Goal: Task Accomplishment & Management: Manage account settings

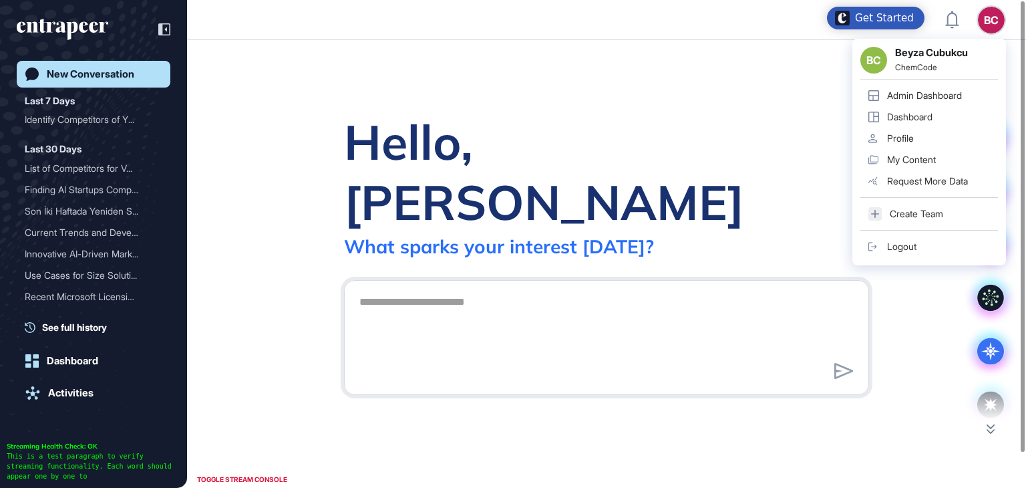
click at [941, 97] on div "Admin Dashboard" at bounding box center [924, 95] width 75 height 11
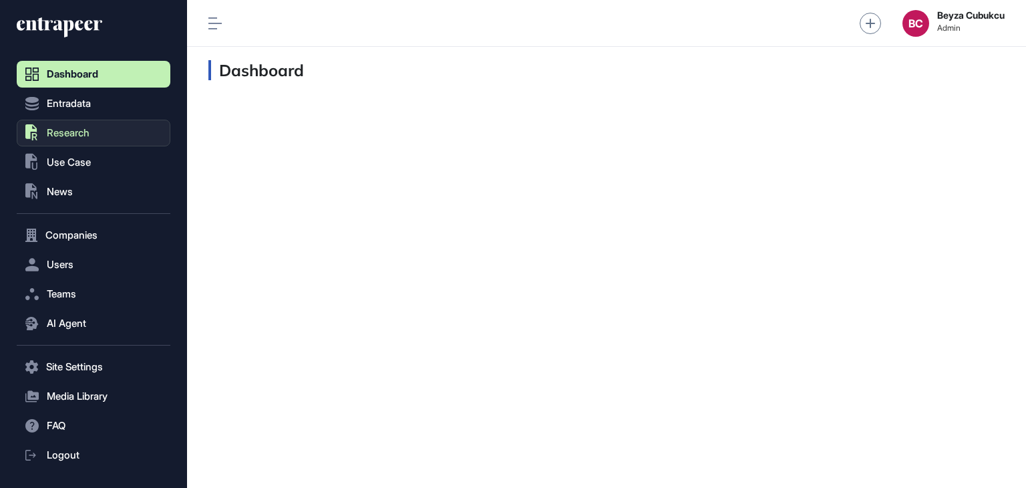
click at [43, 138] on button ".st0{fill:currentColor} Research" at bounding box center [94, 133] width 154 height 27
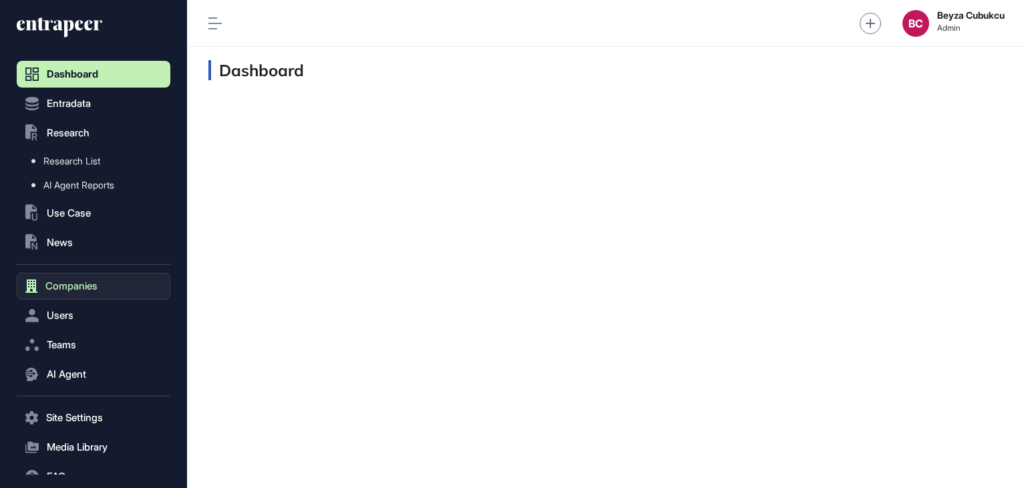
click at [80, 288] on span "Companies" at bounding box center [71, 286] width 52 height 11
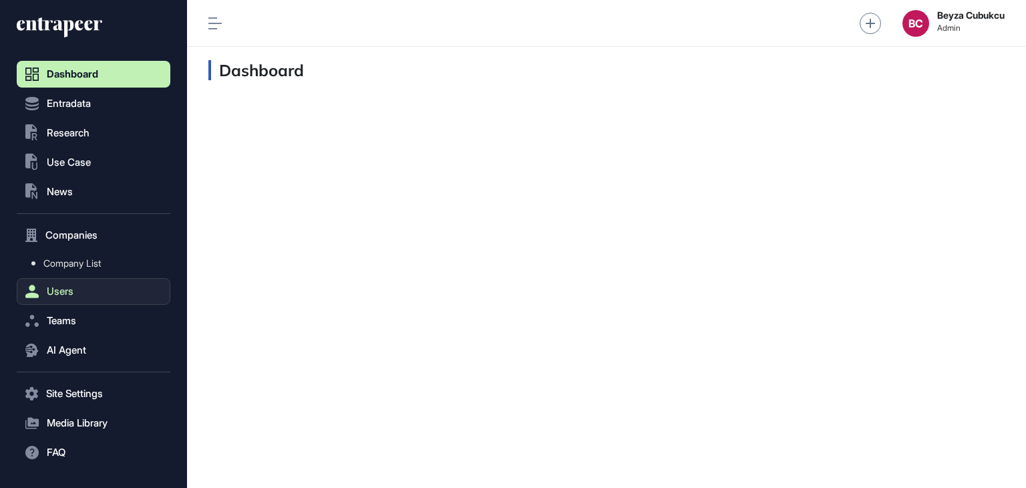
click at [80, 283] on button "Users" at bounding box center [94, 291] width 154 height 27
click at [83, 315] on button "Teams" at bounding box center [94, 320] width 154 height 27
click at [74, 295] on span "Teams" at bounding box center [61, 294] width 29 height 11
click at [75, 272] on button "Users" at bounding box center [94, 264] width 154 height 27
click at [75, 287] on span "User List" at bounding box center [61, 292] width 37 height 11
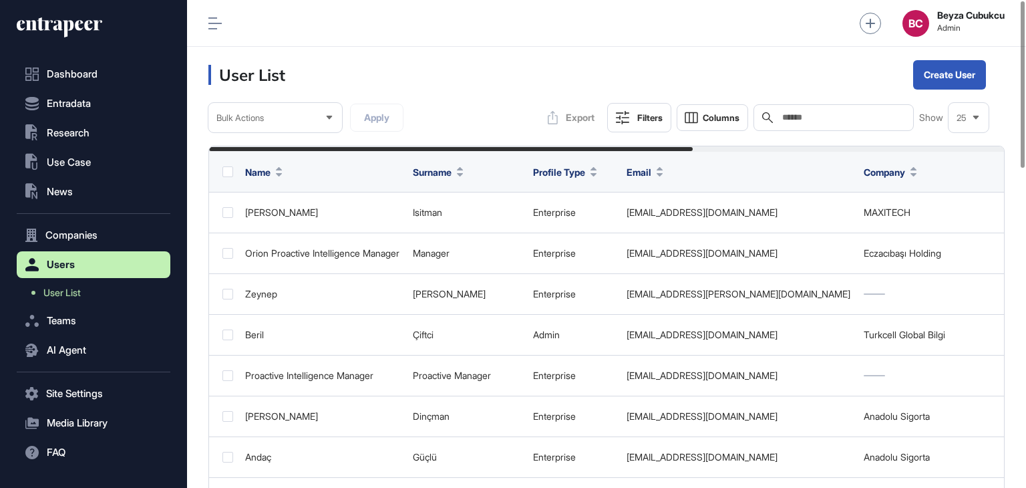
click at [799, 116] on input "text" at bounding box center [843, 117] width 124 height 11
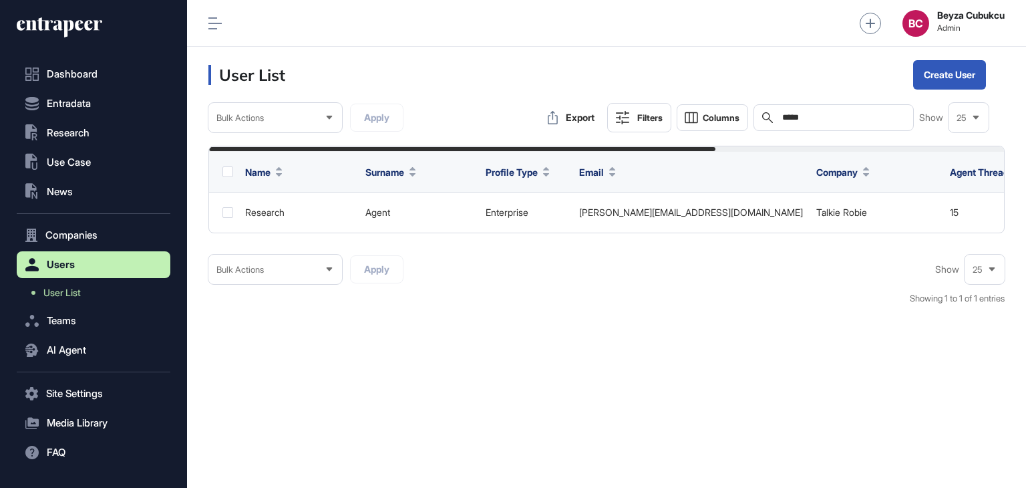
type input "*****"
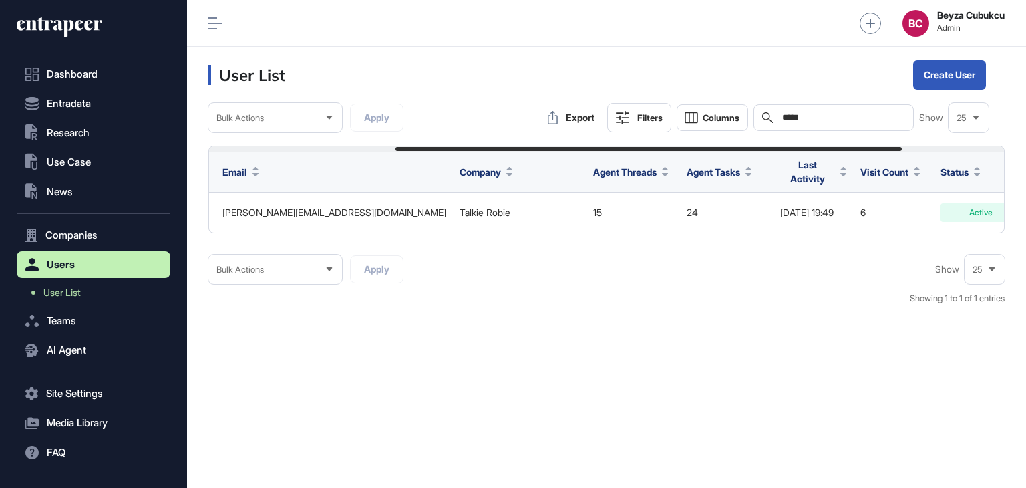
scroll to position [0, 452]
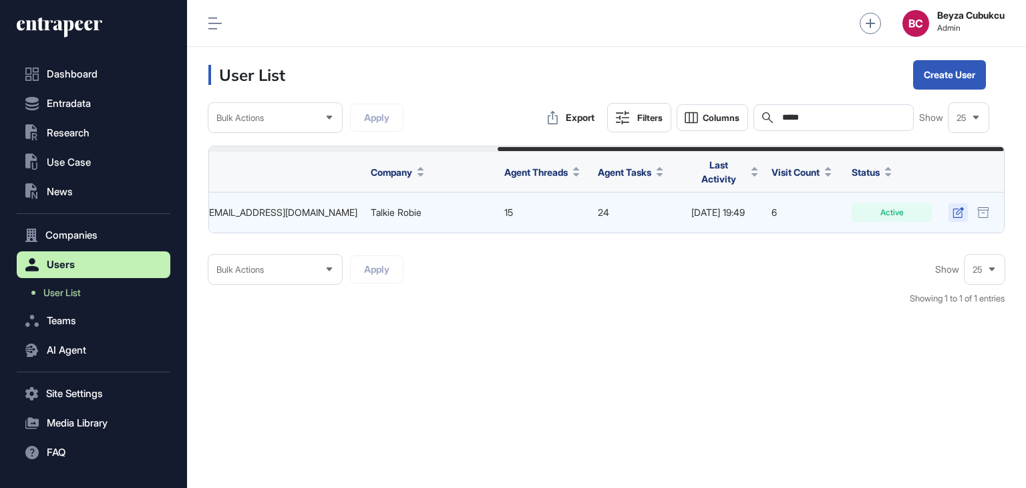
click at [955, 207] on icon at bounding box center [958, 212] width 11 height 11
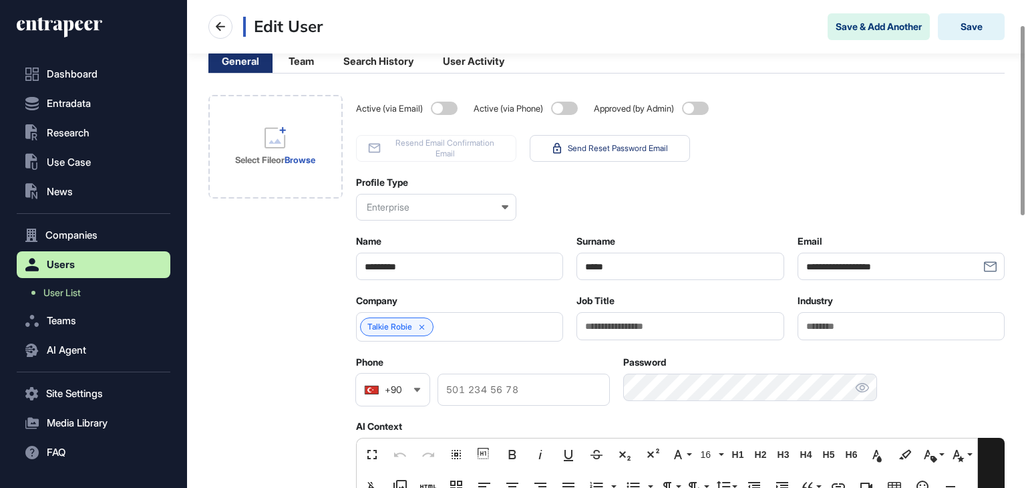
scroll to position [67, 0]
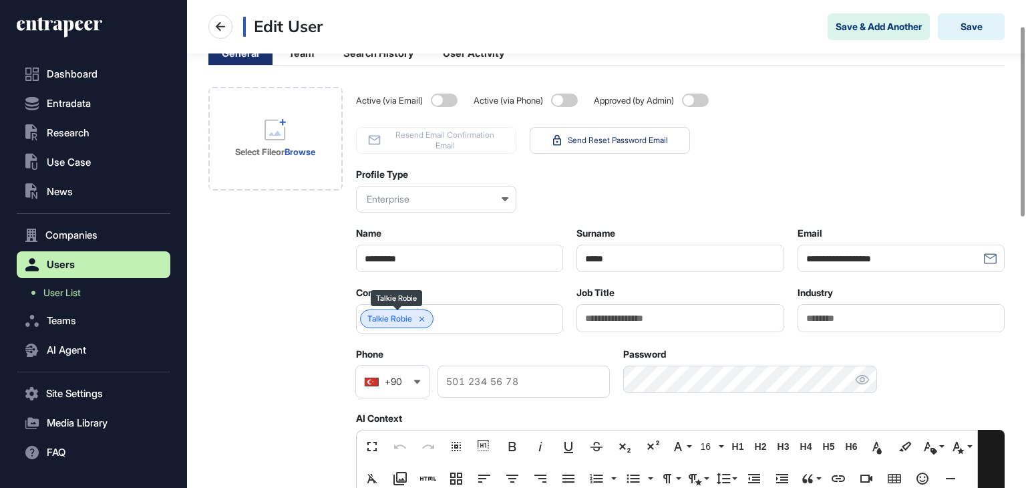
click at [425, 321] on icon at bounding box center [422, 319] width 9 height 9
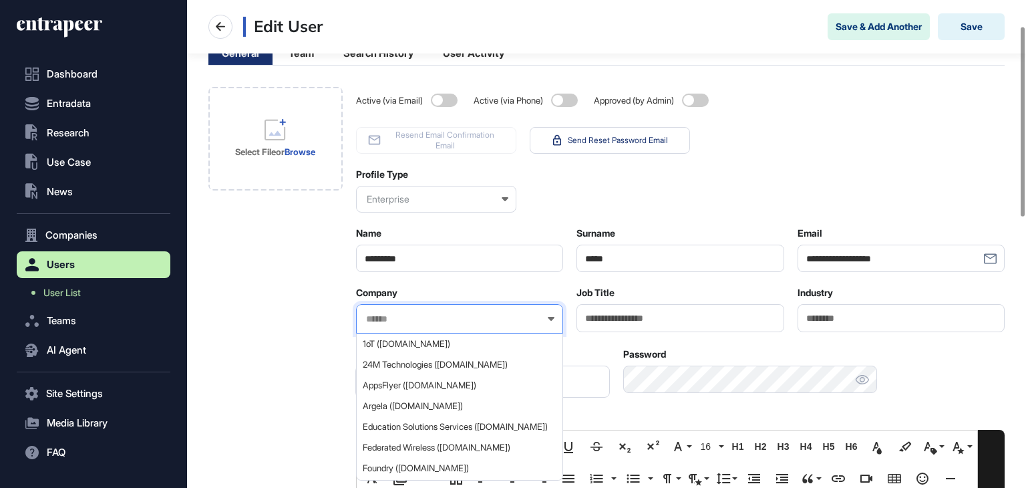
click at [428, 321] on input "text" at bounding box center [451, 318] width 173 height 11
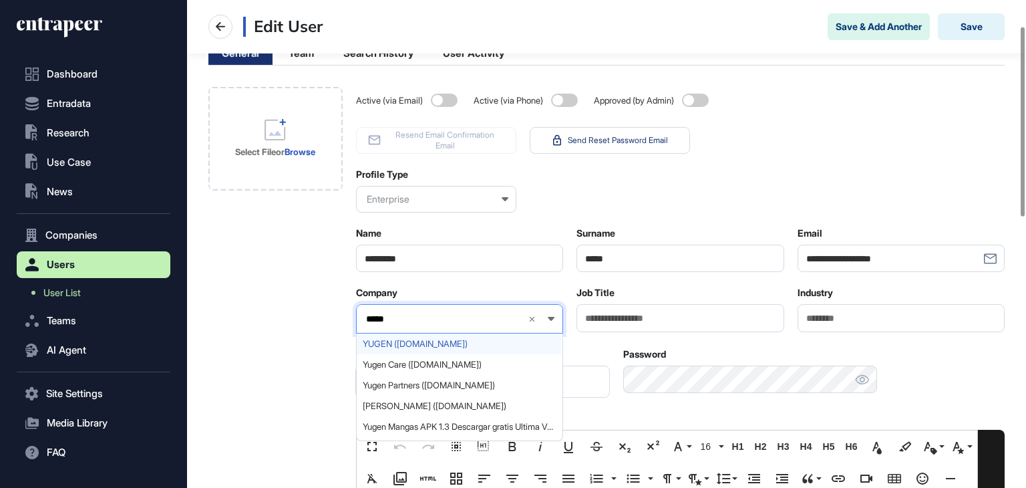
type input "*****"
click at [425, 340] on span "YUGEN ([DOMAIN_NAME])" at bounding box center [459, 344] width 193 height 10
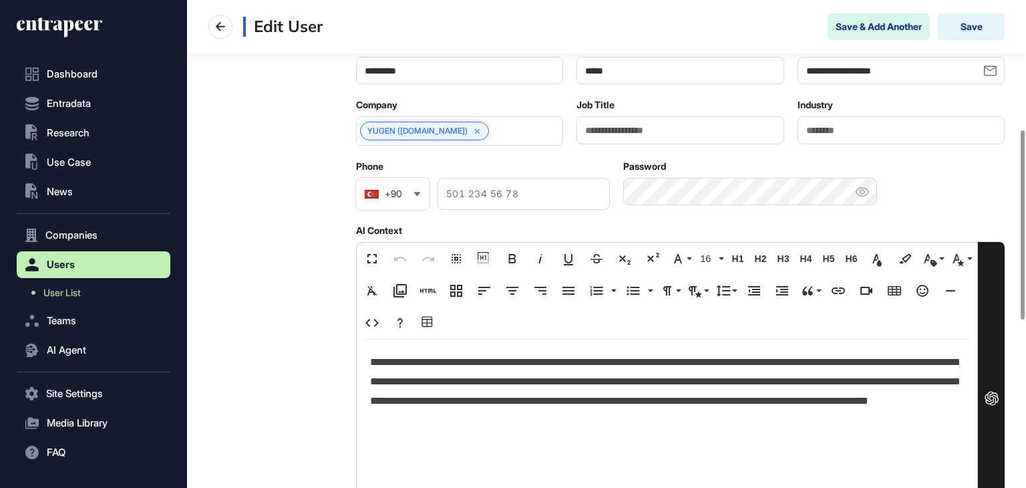
scroll to position [334, 0]
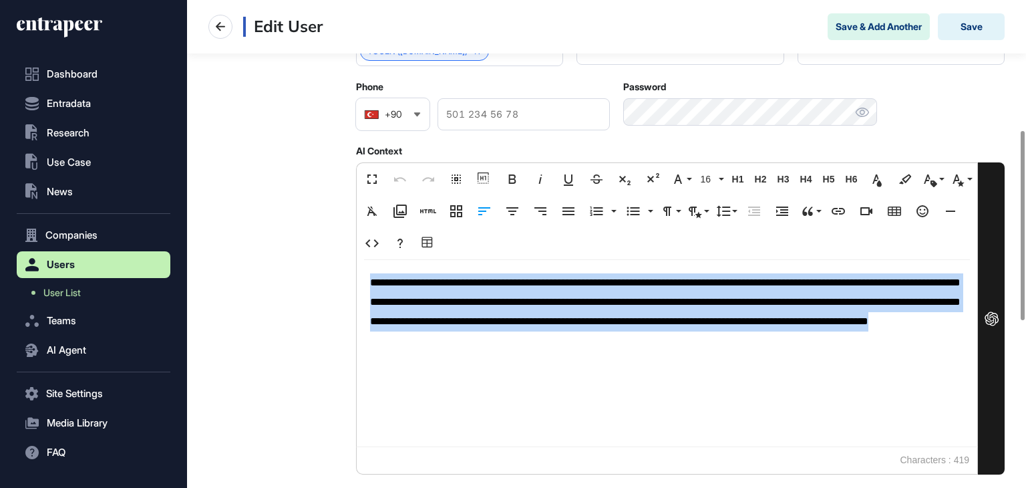
drag, startPoint x: 729, startPoint y: 337, endPoint x: 331, endPoint y: 272, distance: 403.4
click at [331, 272] on div "**********" at bounding box center [606, 319] width 796 height 999
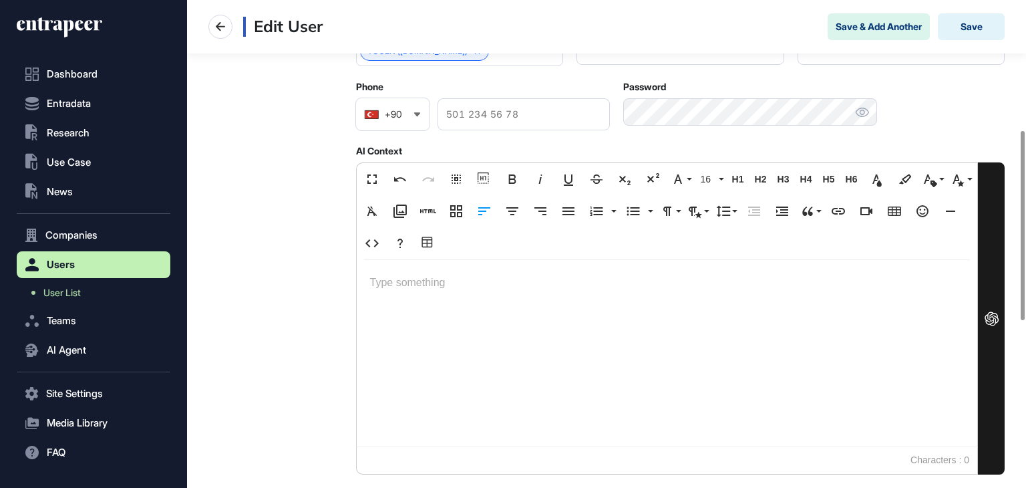
click at [313, 268] on div "Select File or Browse" at bounding box center [275, 319] width 134 height 999
click at [387, 278] on p at bounding box center [667, 282] width 595 height 19
drag, startPoint x: 417, startPoint y: 150, endPoint x: 351, endPoint y: 152, distance: 65.5
click at [351, 152] on div "**********" at bounding box center [606, 319] width 796 height 999
copy label "AI Context"
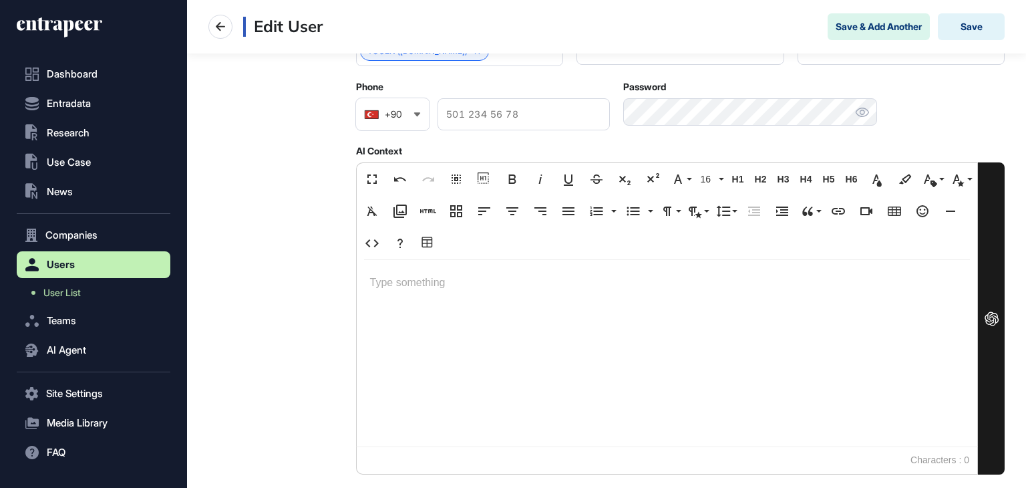
click at [403, 178] on icon "button" at bounding box center [400, 179] width 12 height 5
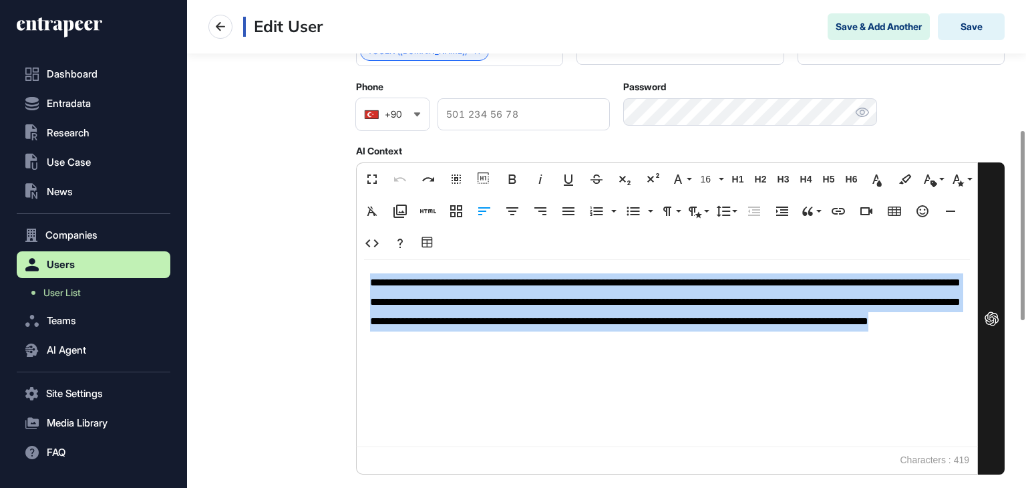
copy p "**********"
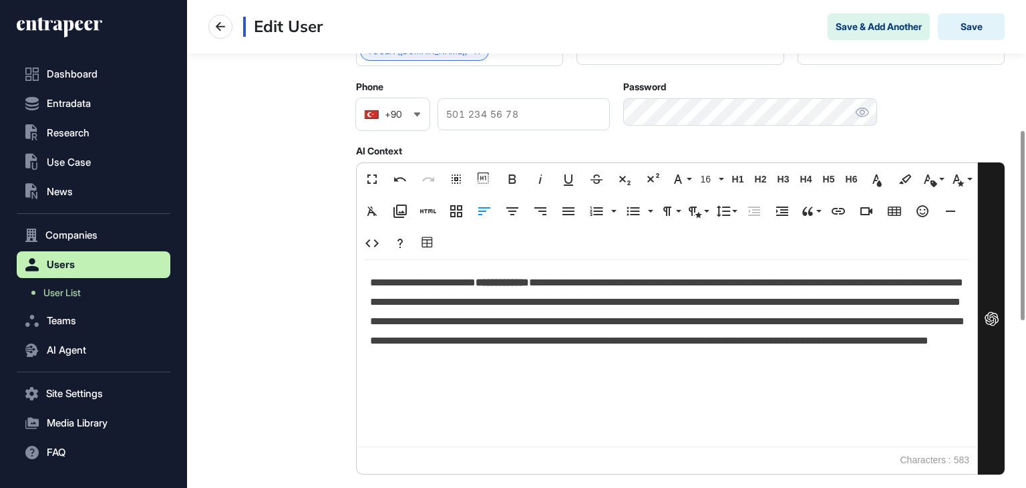
click at [331, 281] on div "Select File or Browse" at bounding box center [275, 319] width 134 height 999
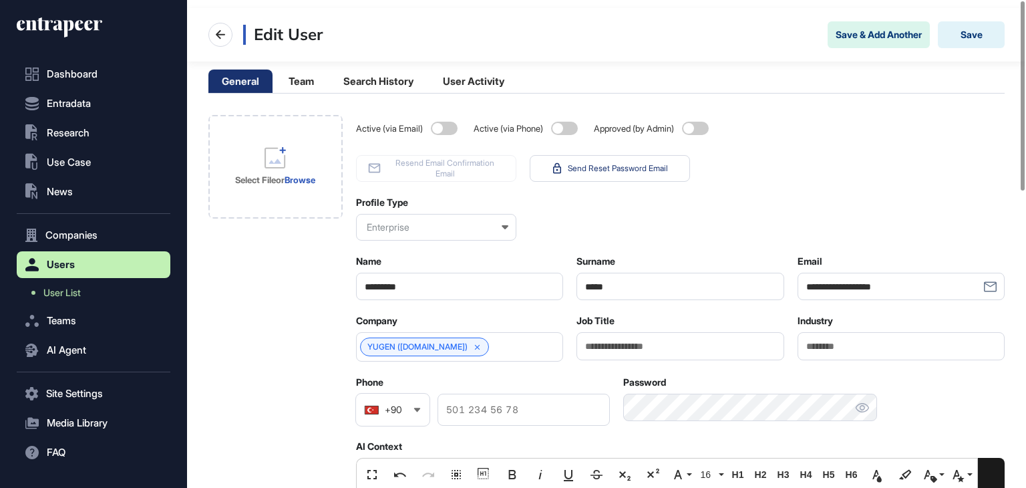
scroll to position [0, 0]
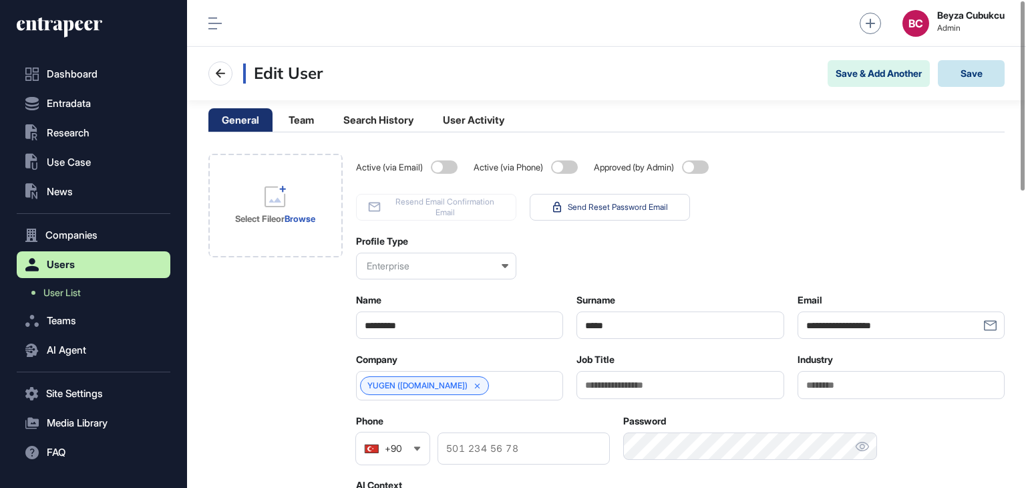
click at [954, 79] on button "Save" at bounding box center [971, 73] width 67 height 27
click at [81, 292] on span "User List" at bounding box center [61, 292] width 37 height 11
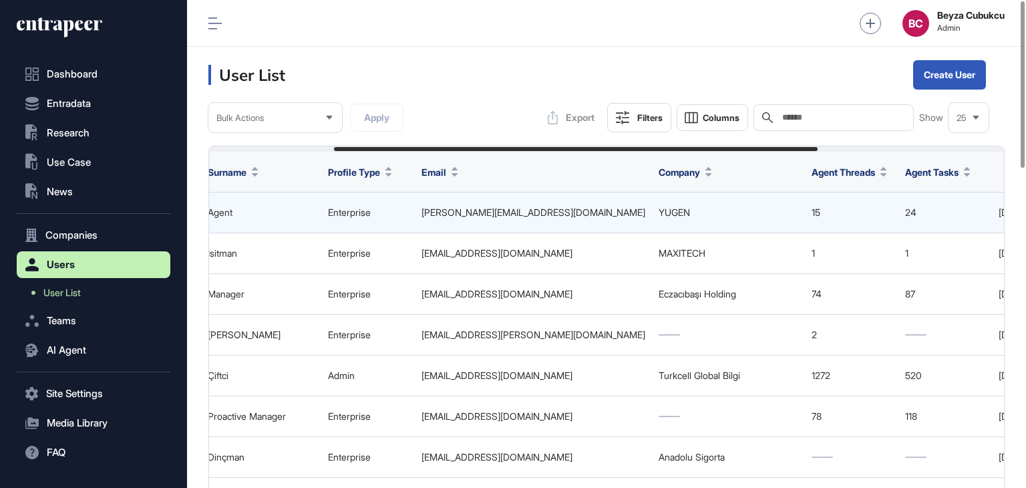
scroll to position [0, 206]
click at [681, 208] on link "YUGEN" at bounding box center [673, 211] width 31 height 11
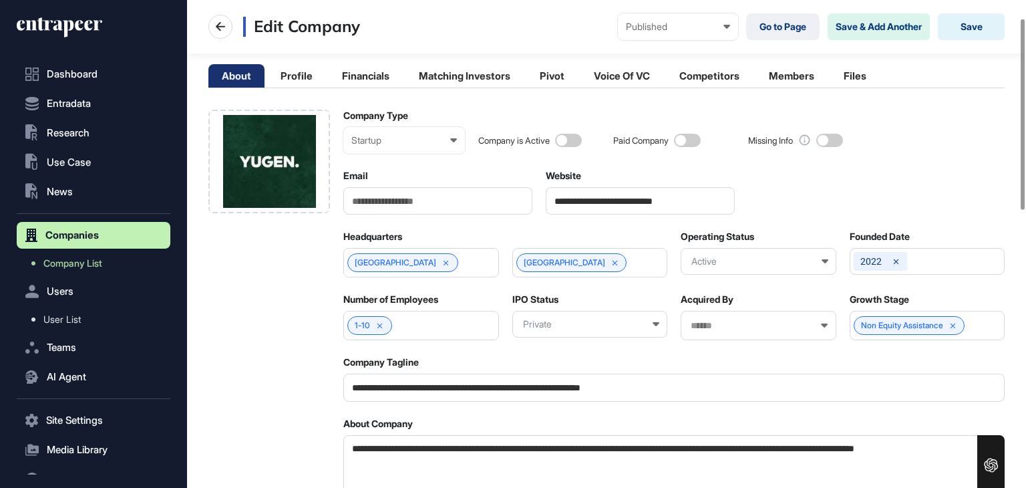
scroll to position [134, 0]
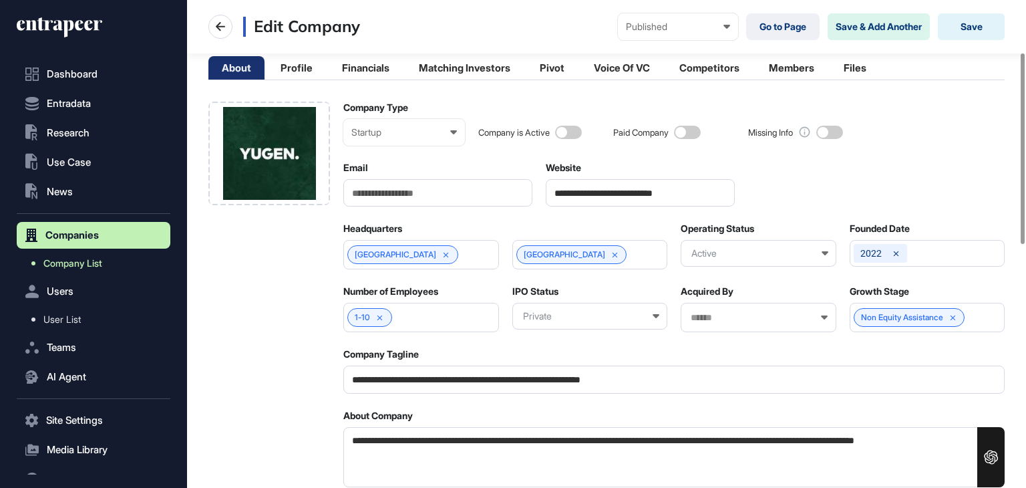
click at [71, 258] on span "Company List" at bounding box center [72, 263] width 59 height 11
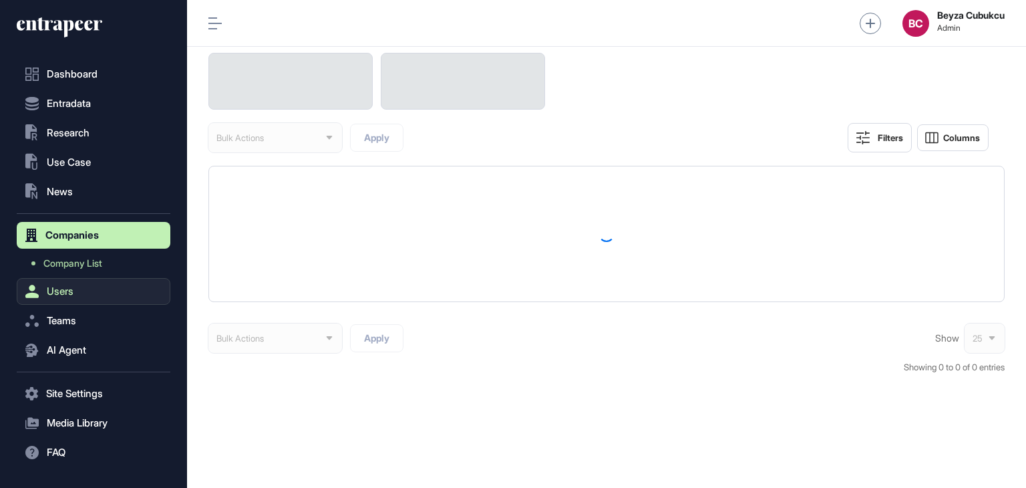
click at [59, 291] on span "Users" at bounding box center [60, 291] width 27 height 11
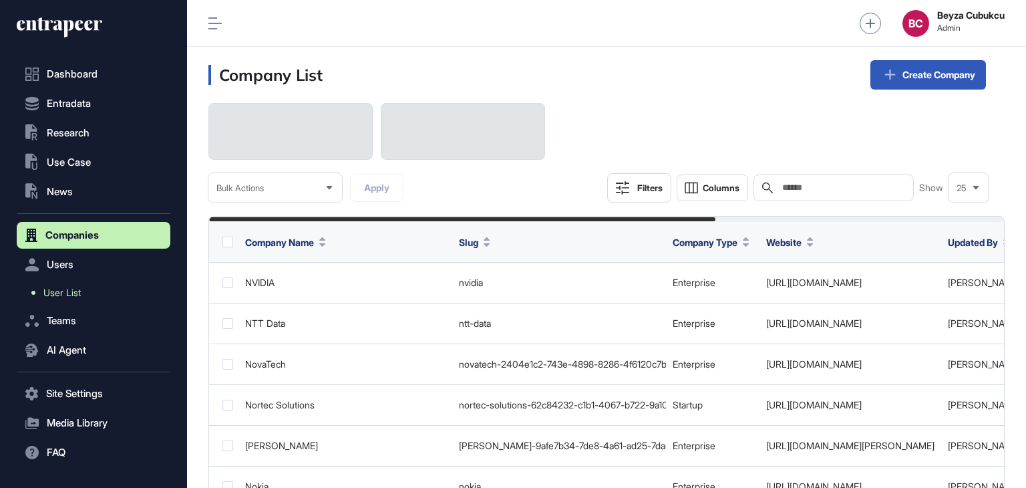
click at [61, 295] on span "User List" at bounding box center [61, 292] width 37 height 11
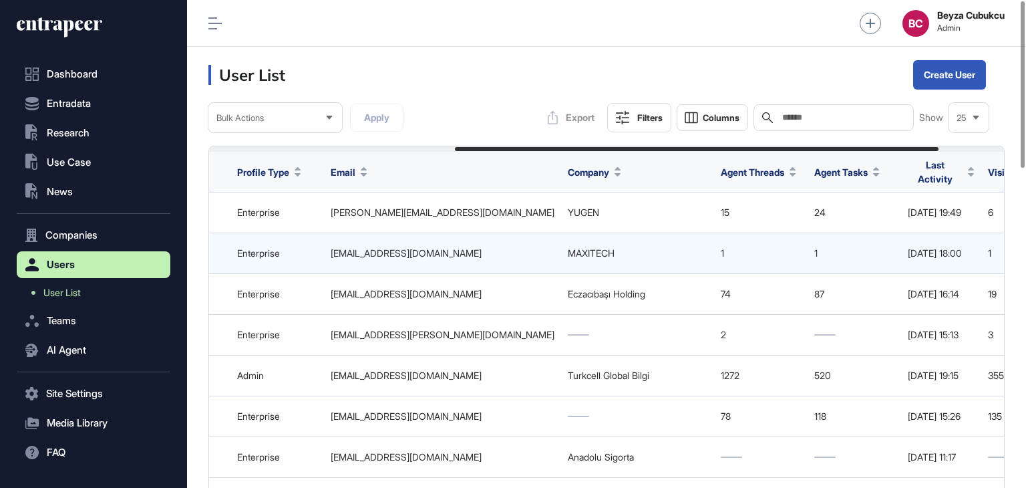
scroll to position [0, 510]
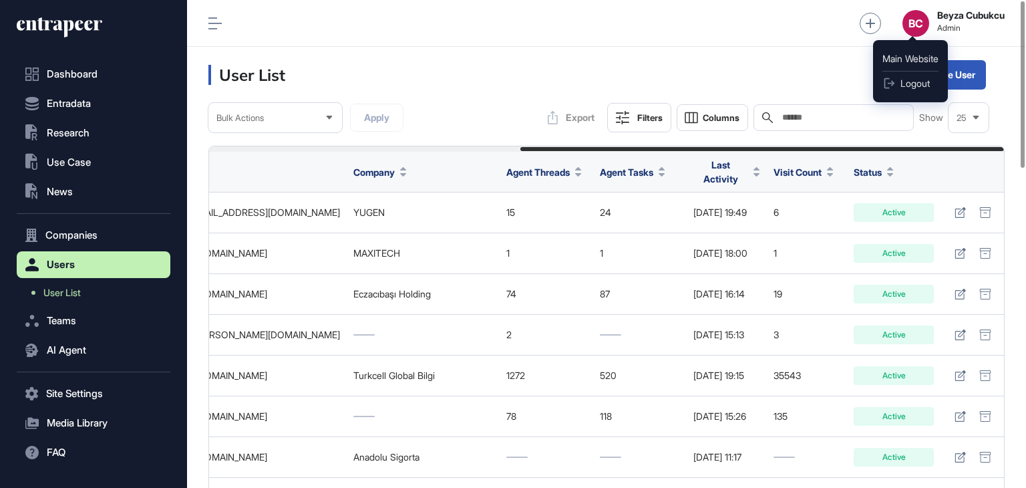
click at [909, 26] on div "BC" at bounding box center [916, 23] width 27 height 27
click at [903, 84] on span "Logout" at bounding box center [915, 83] width 29 height 11
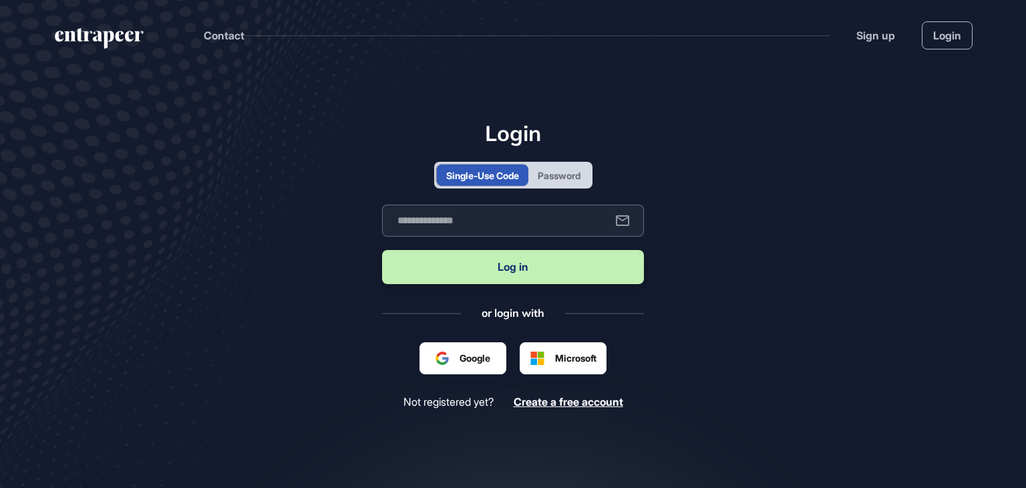
click at [436, 218] on input "text" at bounding box center [513, 220] width 262 height 32
paste input "**********"
type input "**********"
click at [468, 268] on button "Log in" at bounding box center [513, 267] width 262 height 34
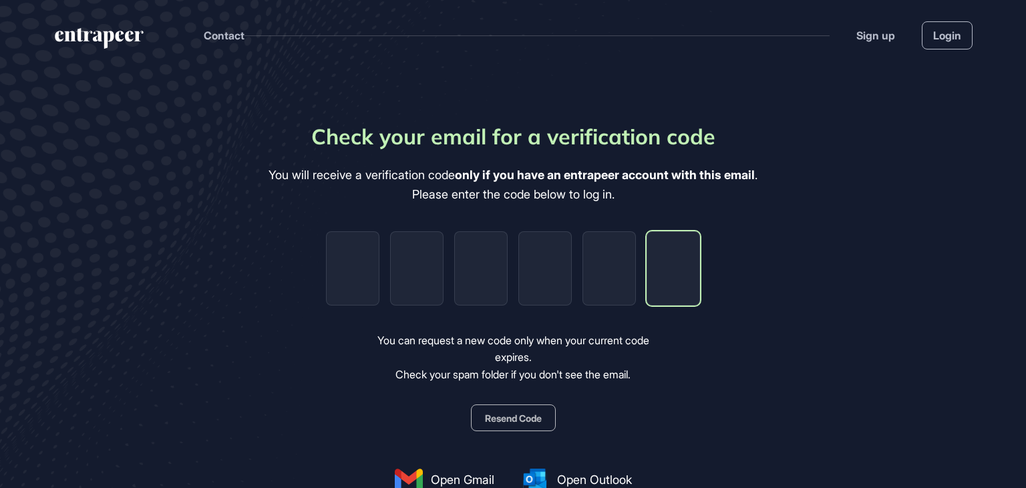
paste input "*"
type input "*"
